Goal: Information Seeking & Learning: Compare options

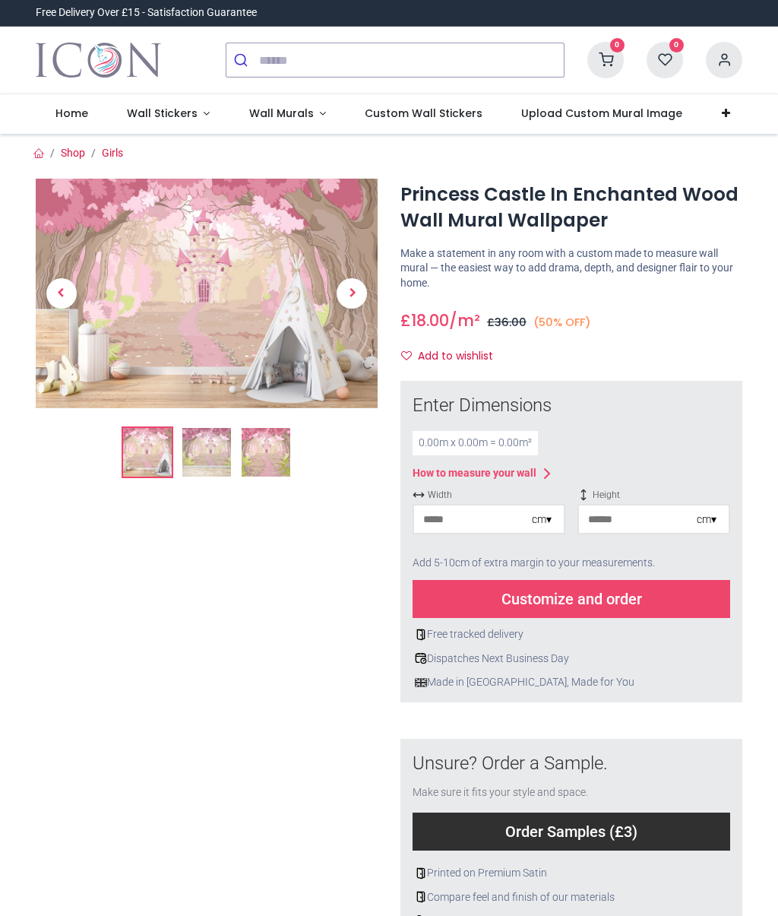
click at [269, 299] on img at bounding box center [207, 293] width 342 height 229
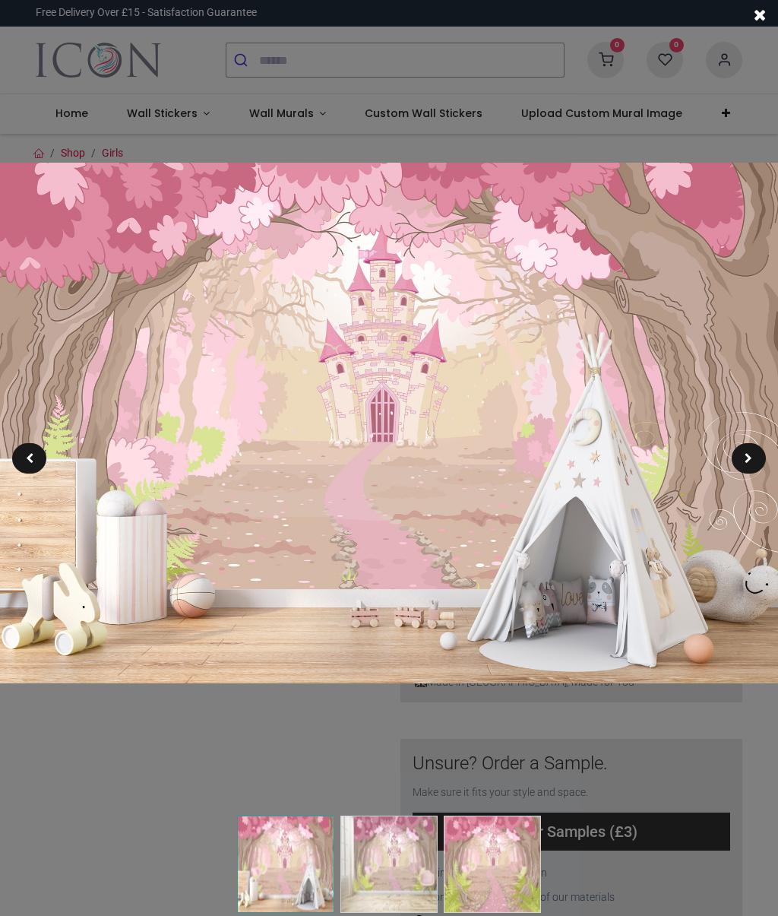
click at [755, 454] on div at bounding box center [749, 458] width 34 height 30
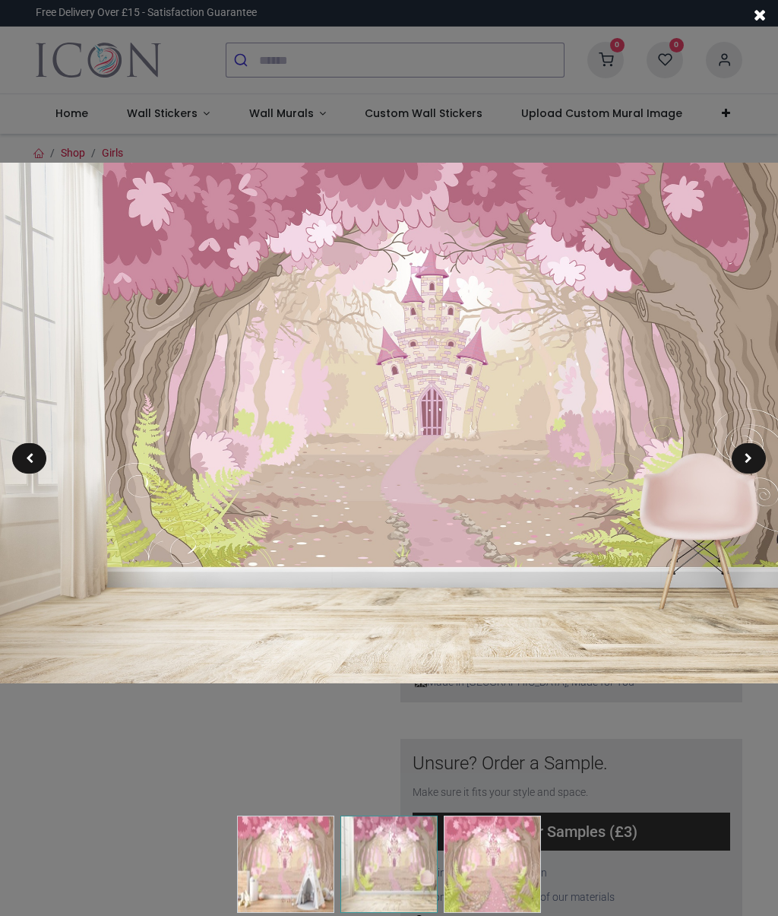
click at [749, 464] on div at bounding box center [749, 458] width 34 height 30
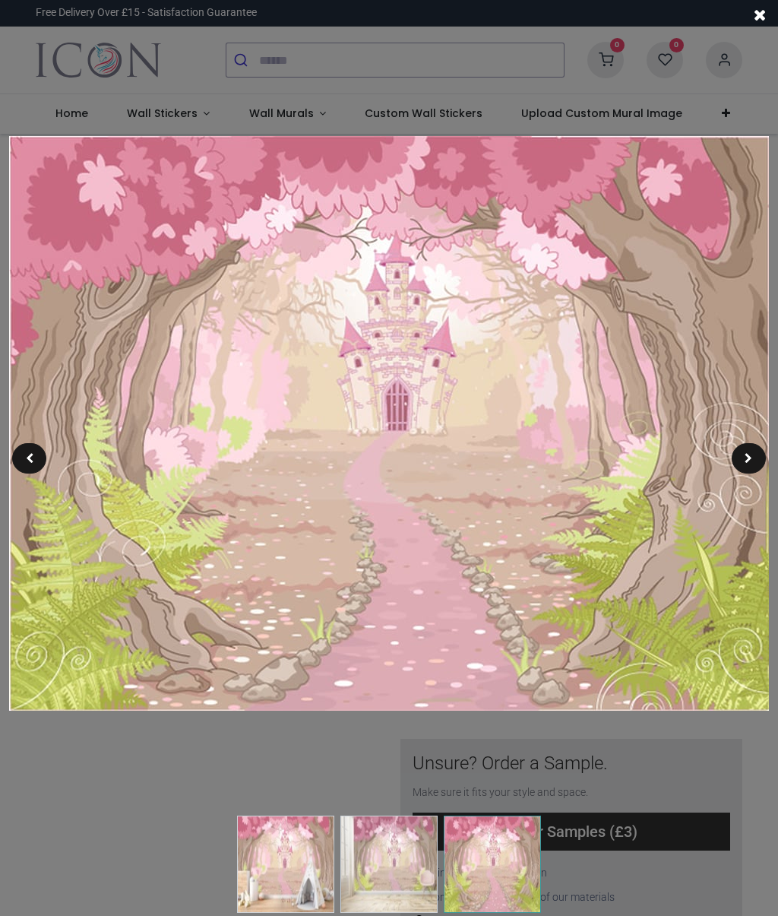
click at [752, 456] on span at bounding box center [749, 458] width 8 height 11
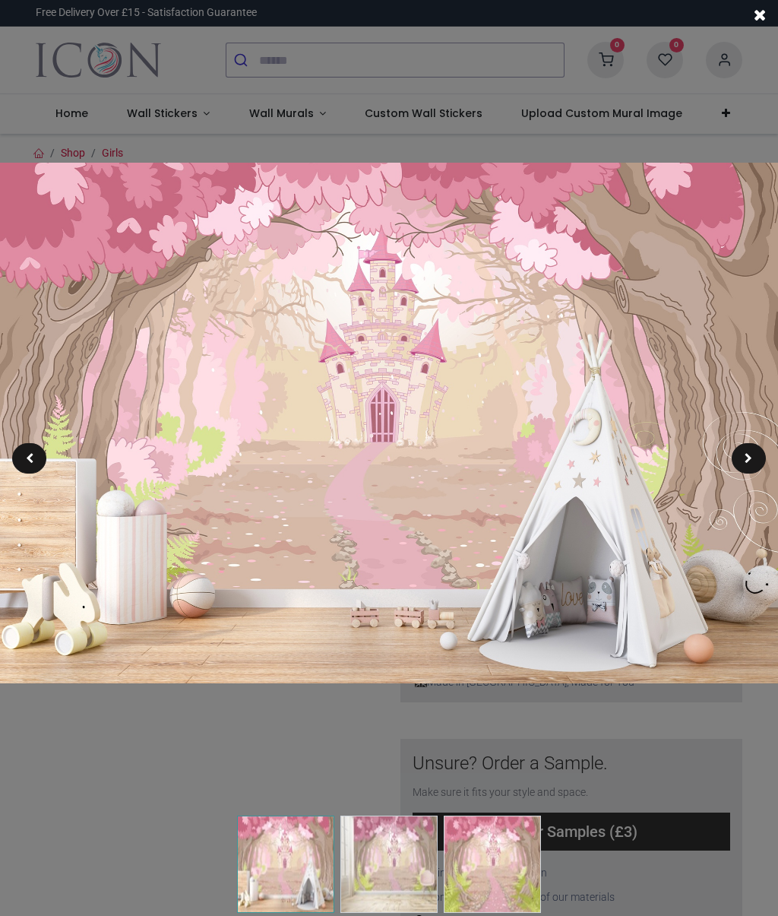
click at [759, 470] on div at bounding box center [749, 458] width 34 height 30
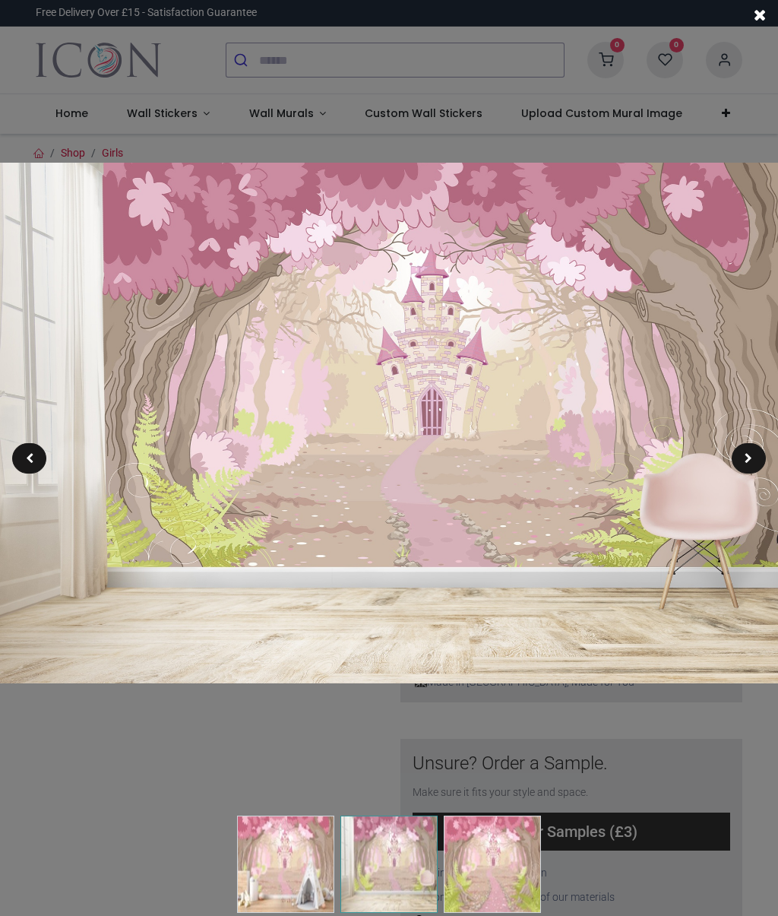
click at [751, 476] on img at bounding box center [389, 423] width 778 height 521
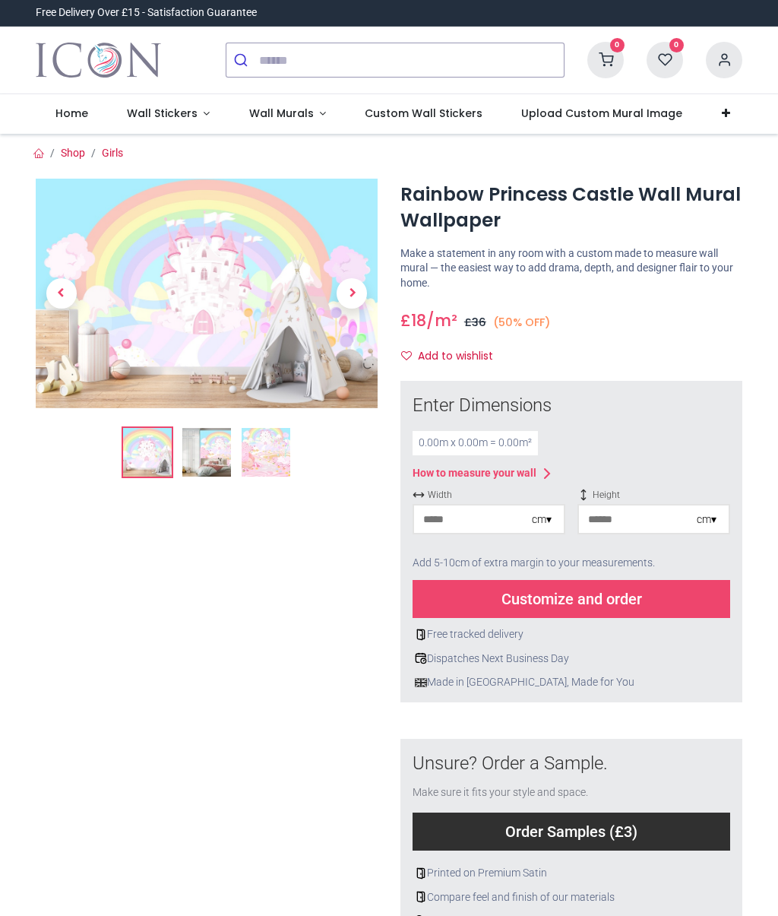
click at [249, 284] on img at bounding box center [207, 293] width 342 height 229
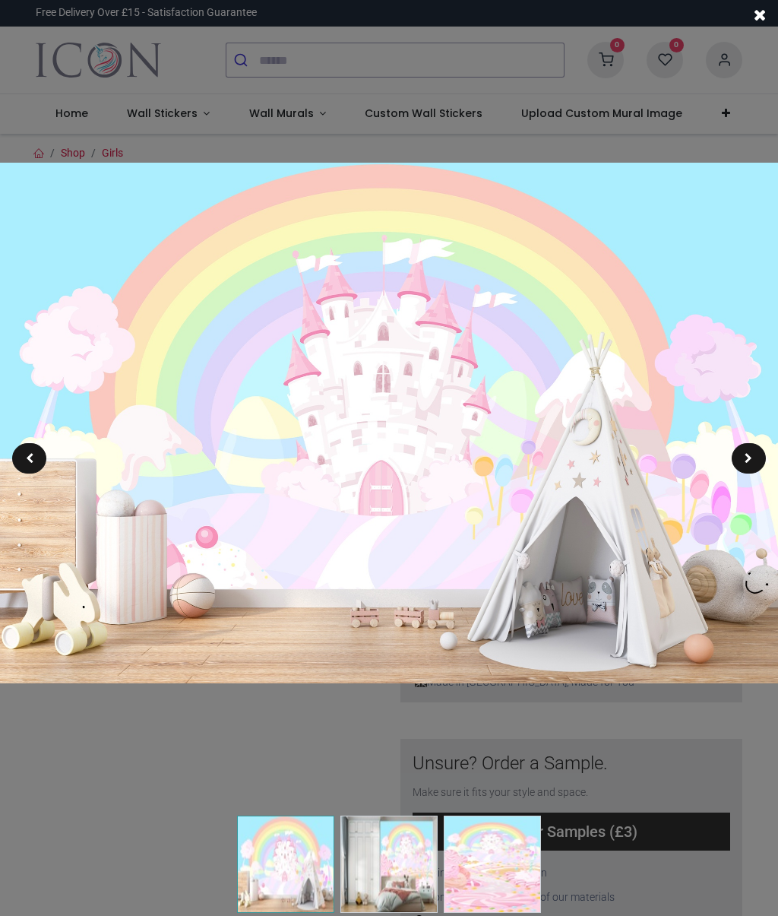
click at [767, 451] on img at bounding box center [389, 423] width 778 height 521
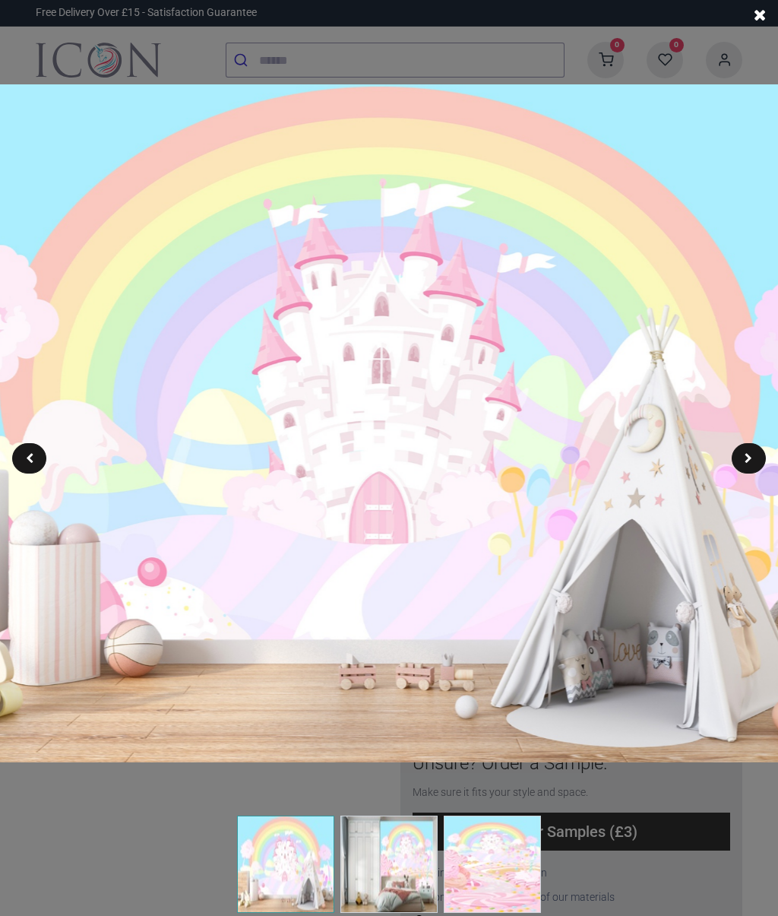
click at [756, 452] on div at bounding box center [749, 458] width 34 height 30
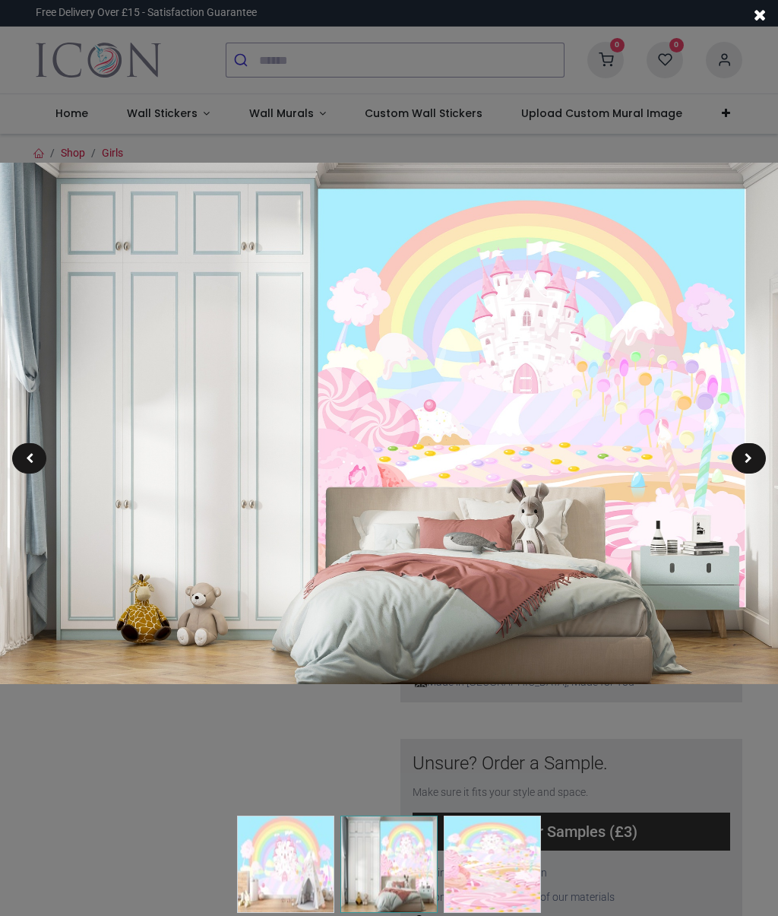
click at [754, 464] on div at bounding box center [749, 458] width 34 height 30
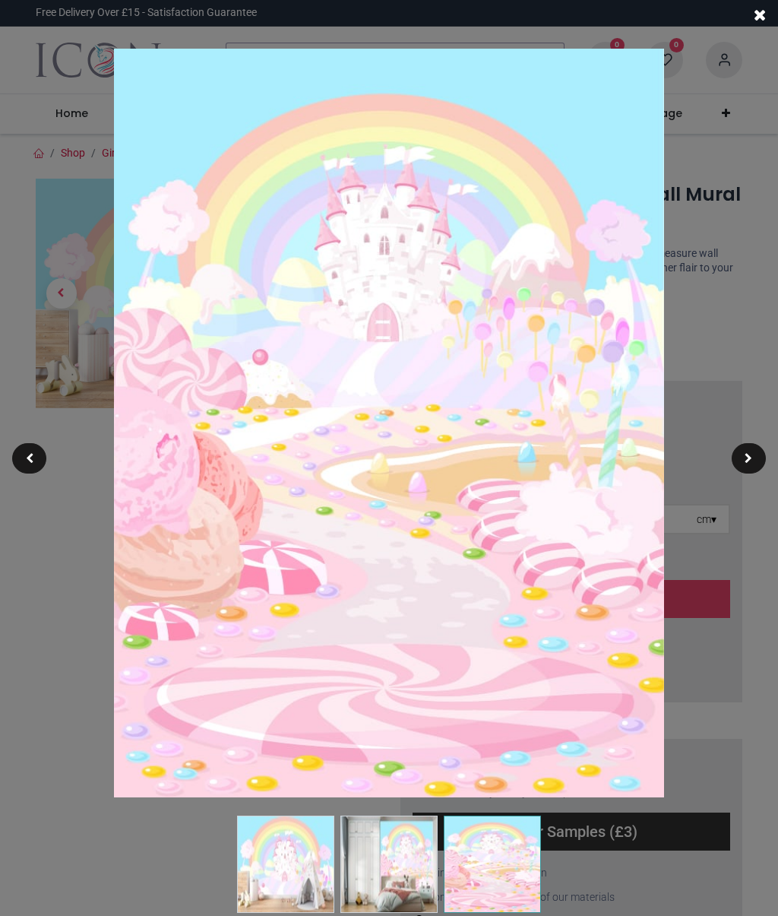
click at [753, 453] on div at bounding box center [749, 458] width 34 height 30
